Goal: Go to known website: Go to known website

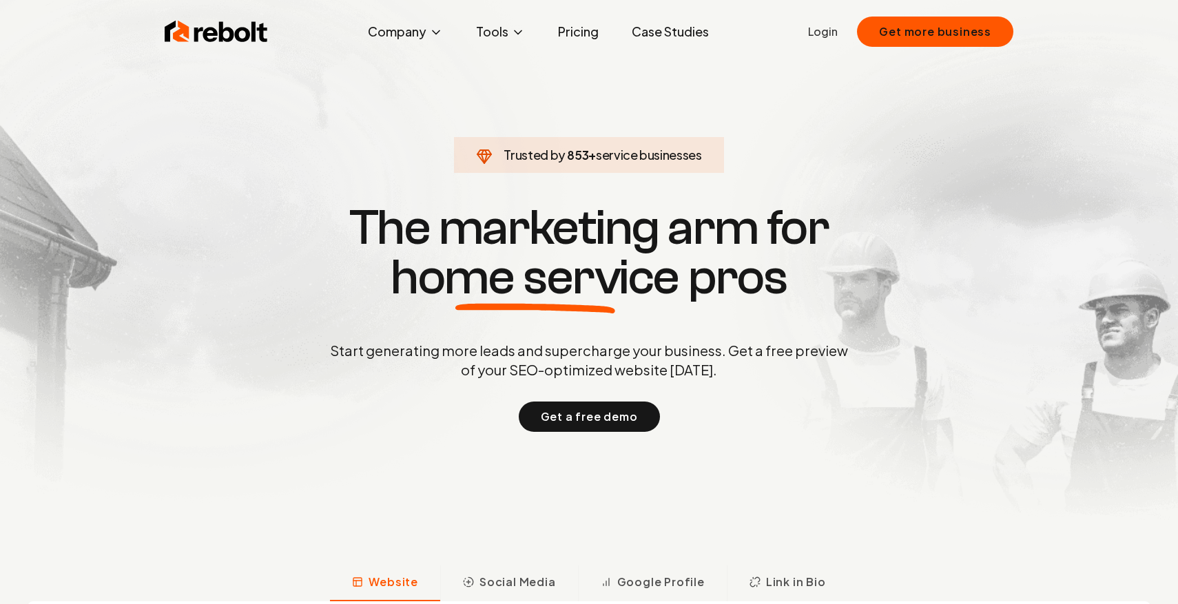
click at [828, 25] on link "Login" at bounding box center [823, 31] width 30 height 17
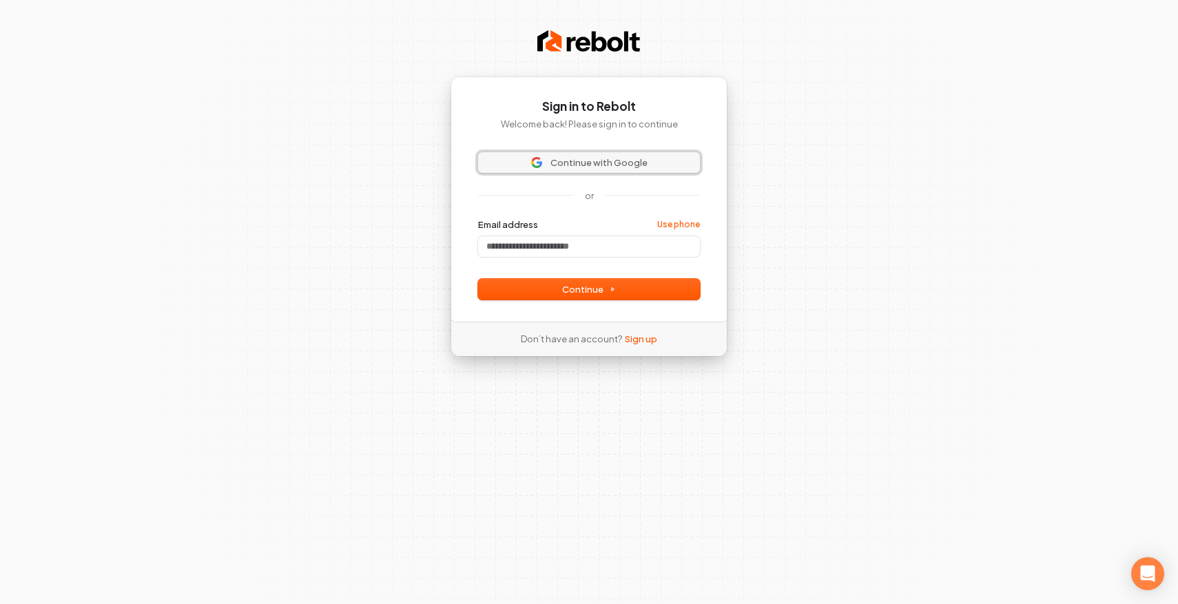
click at [611, 157] on span "Continue with Google" at bounding box center [599, 162] width 97 height 12
